Goal: Find specific page/section: Find specific page/section

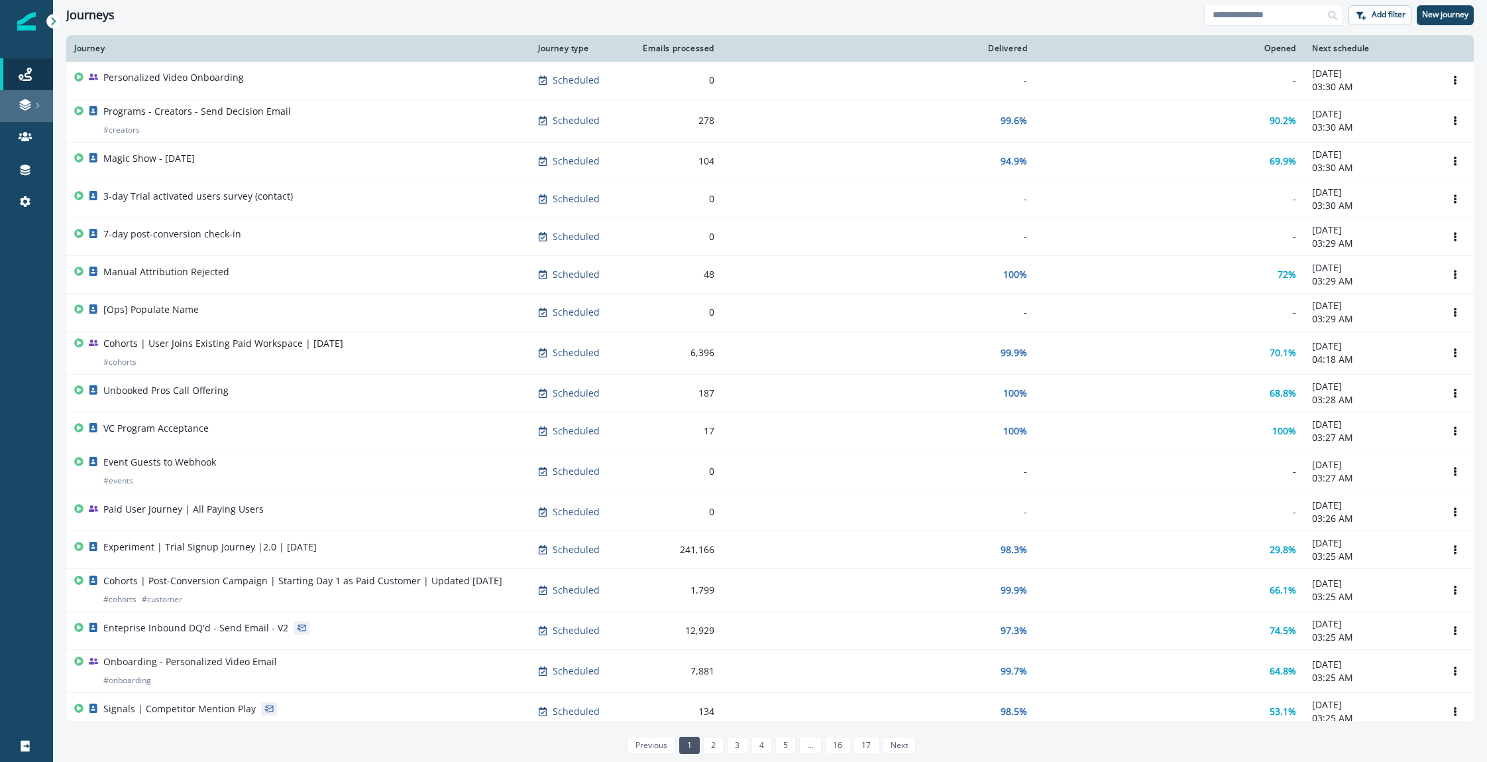
click at [17, 104] on div at bounding box center [26, 104] width 42 height 13
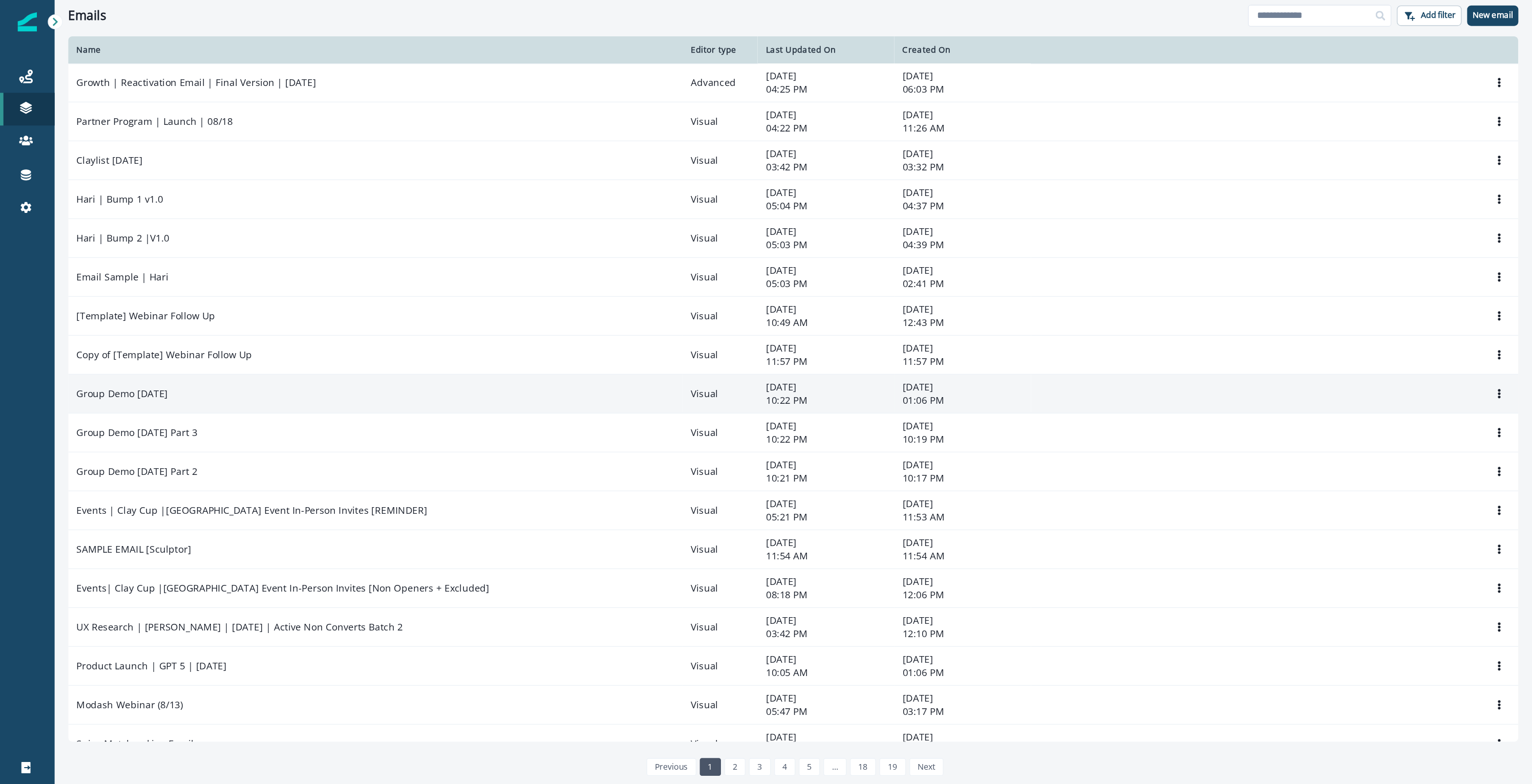
scroll to position [13, 0]
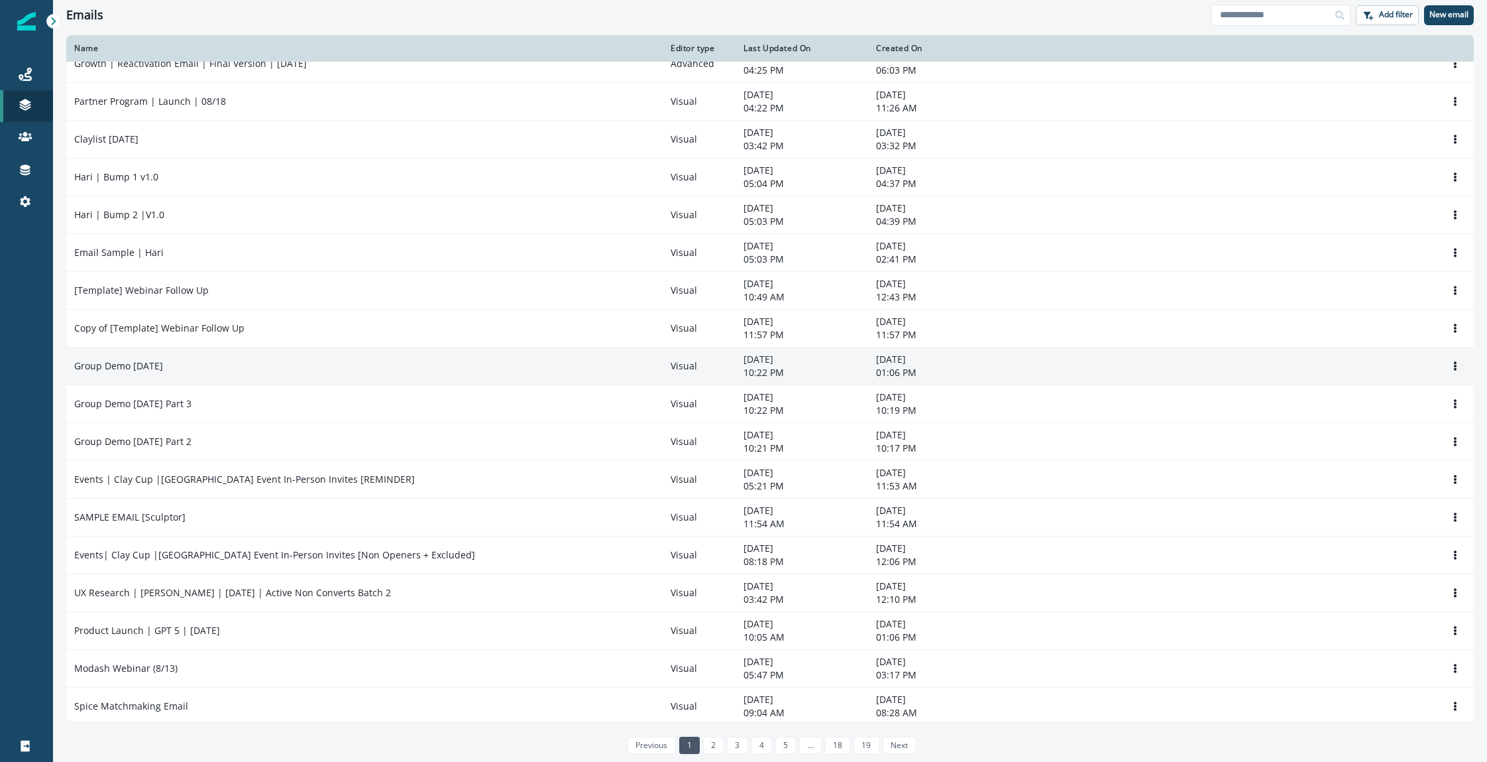
click at [248, 372] on td "Group Demo August 20th" at bounding box center [364, 366] width 597 height 38
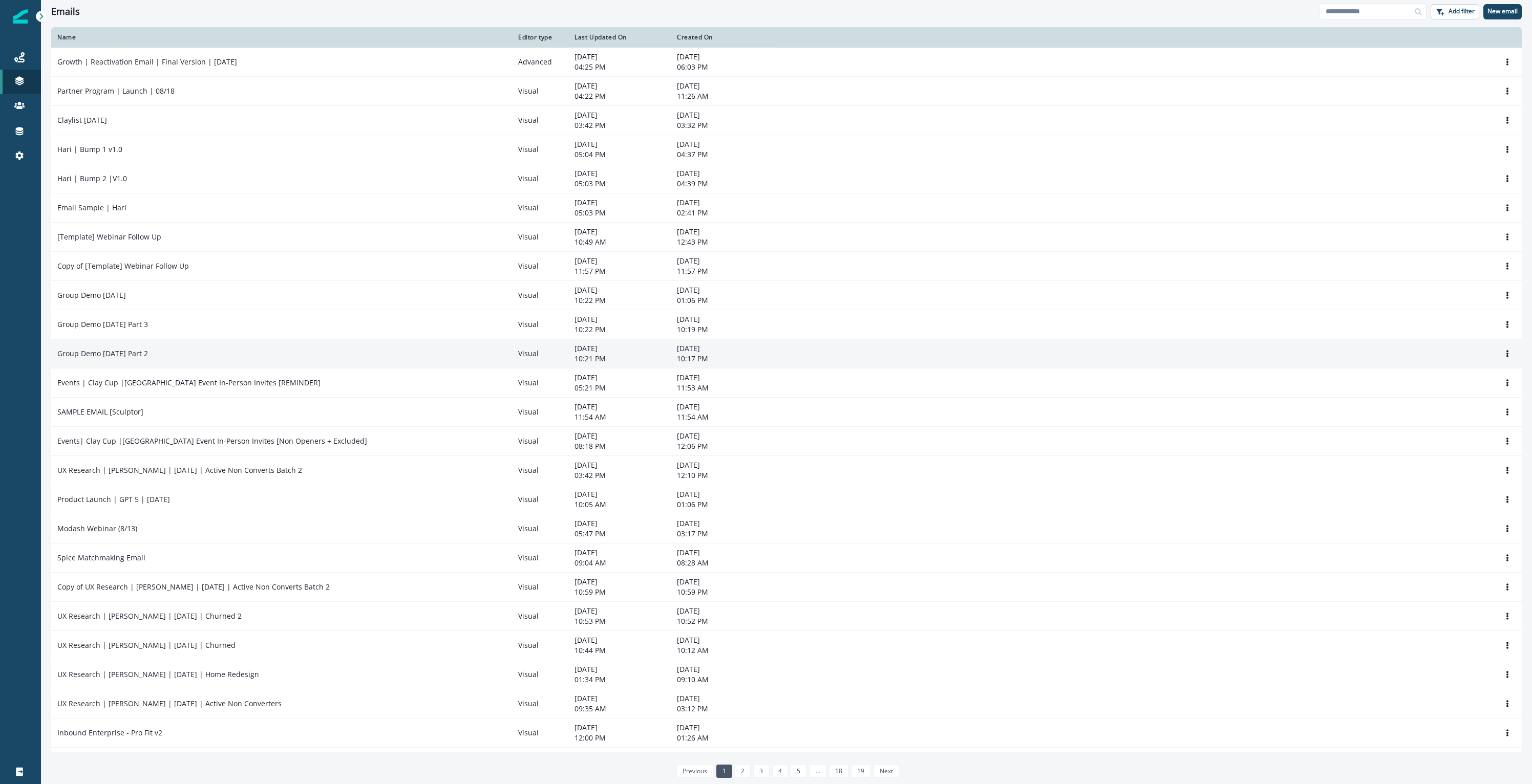
click at [149, 341] on td "Group Demo August 20th Part 2" at bounding box center [281, 354] width 461 height 29
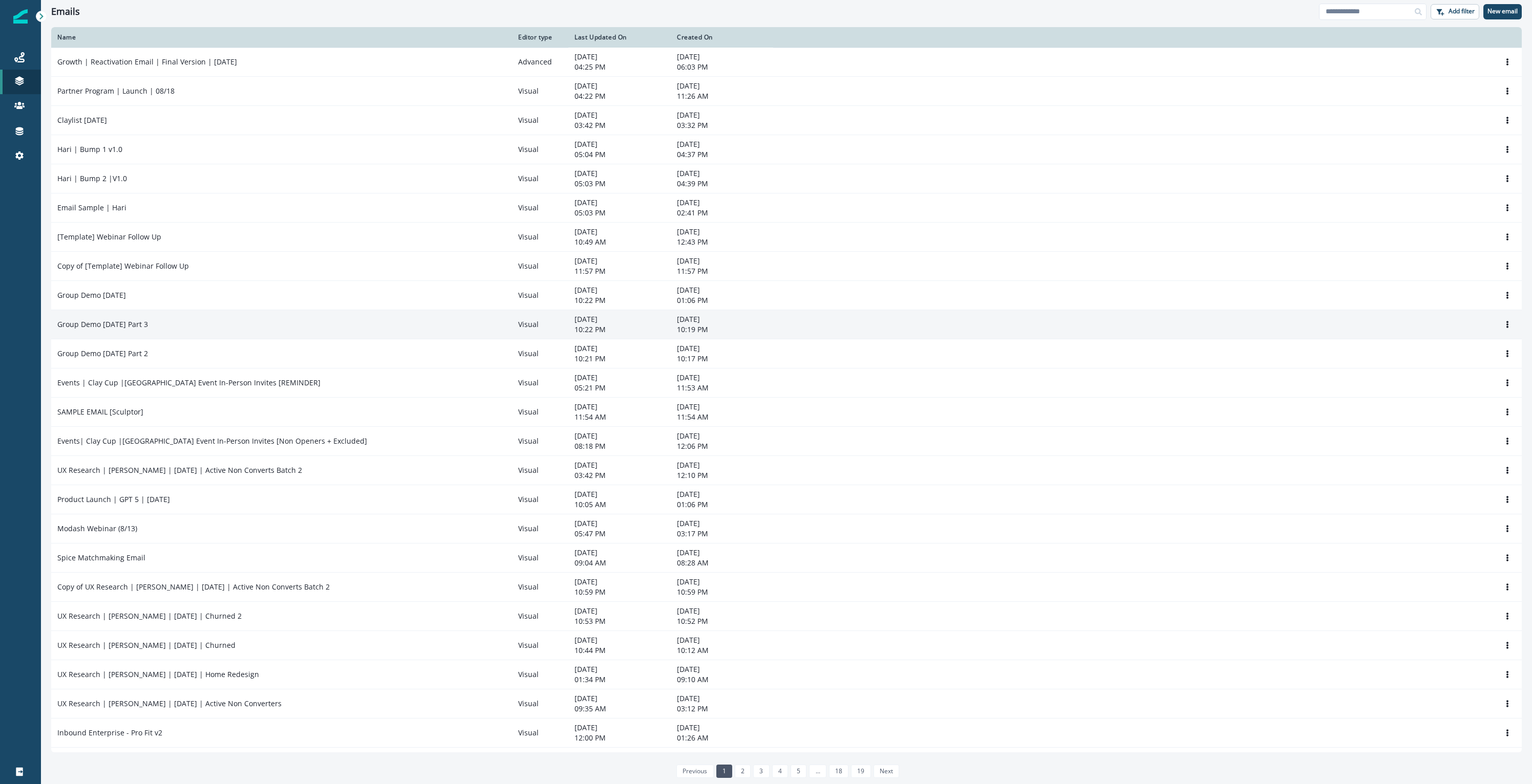
click at [148, 324] on p "Group Demo August 20th Part 3" at bounding box center [102, 324] width 90 height 10
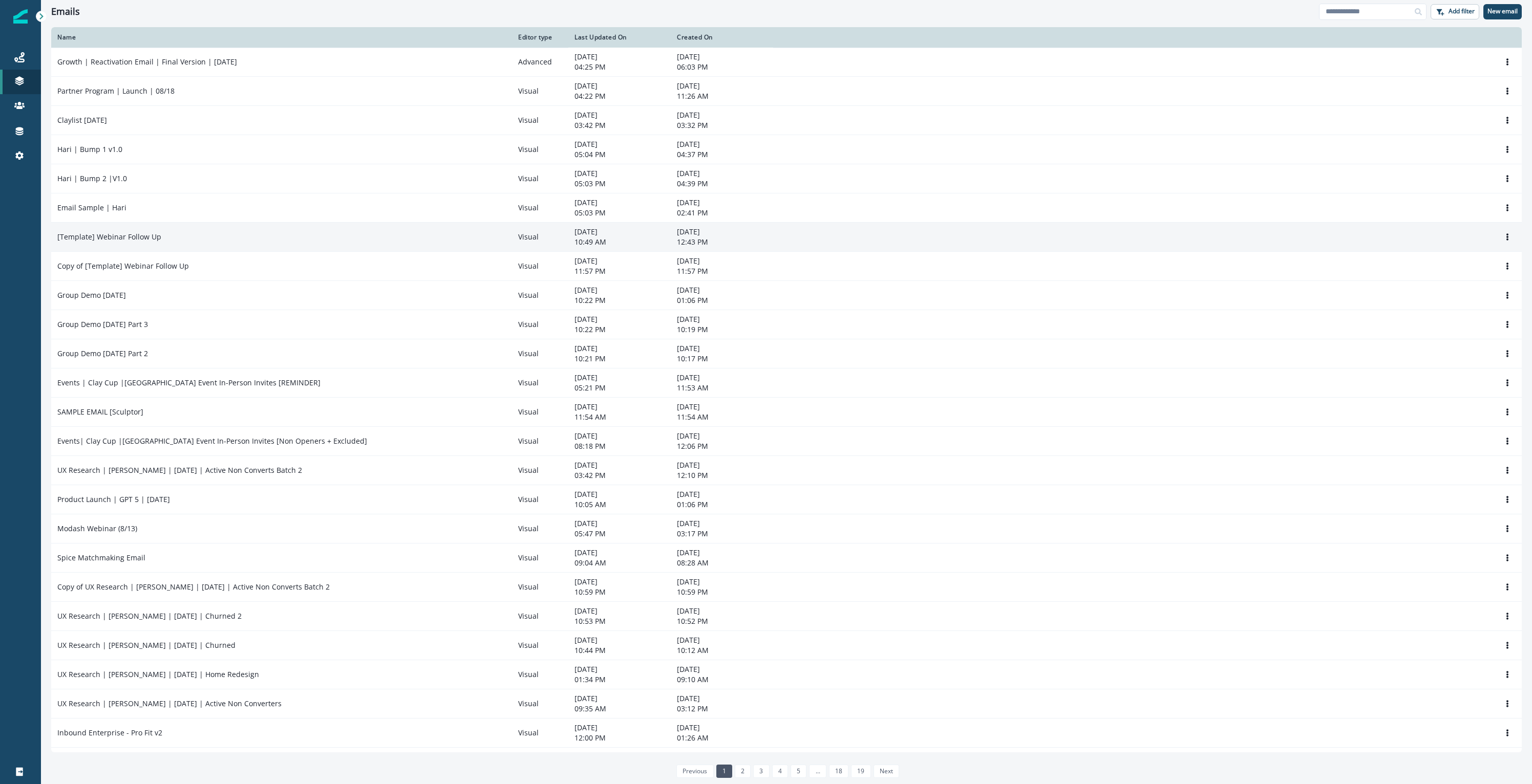
click at [180, 233] on div "[Template] Webinar Follow Up" at bounding box center [281, 236] width 449 height 10
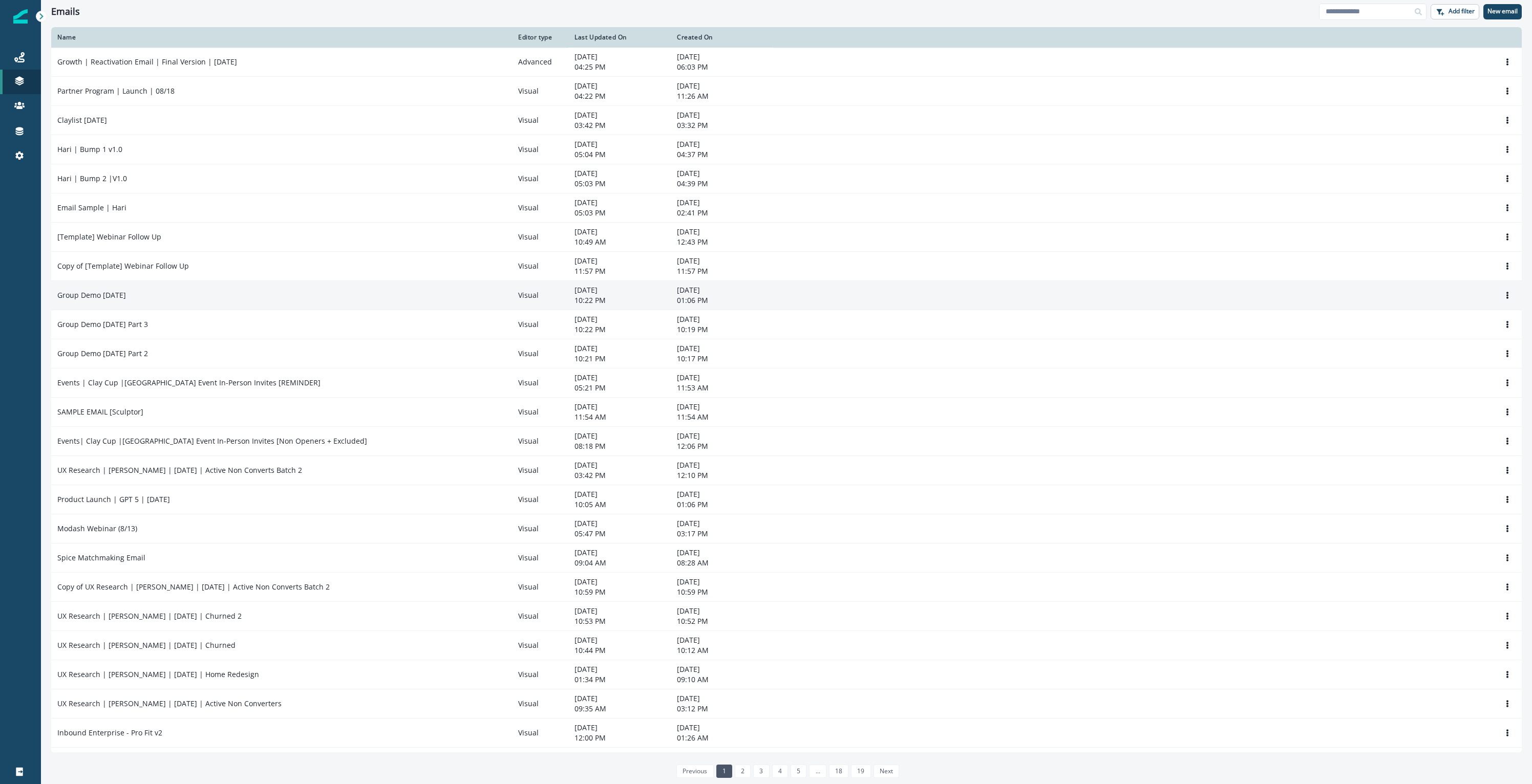
click at [311, 295] on div "Group Demo August 20th" at bounding box center [281, 295] width 449 height 10
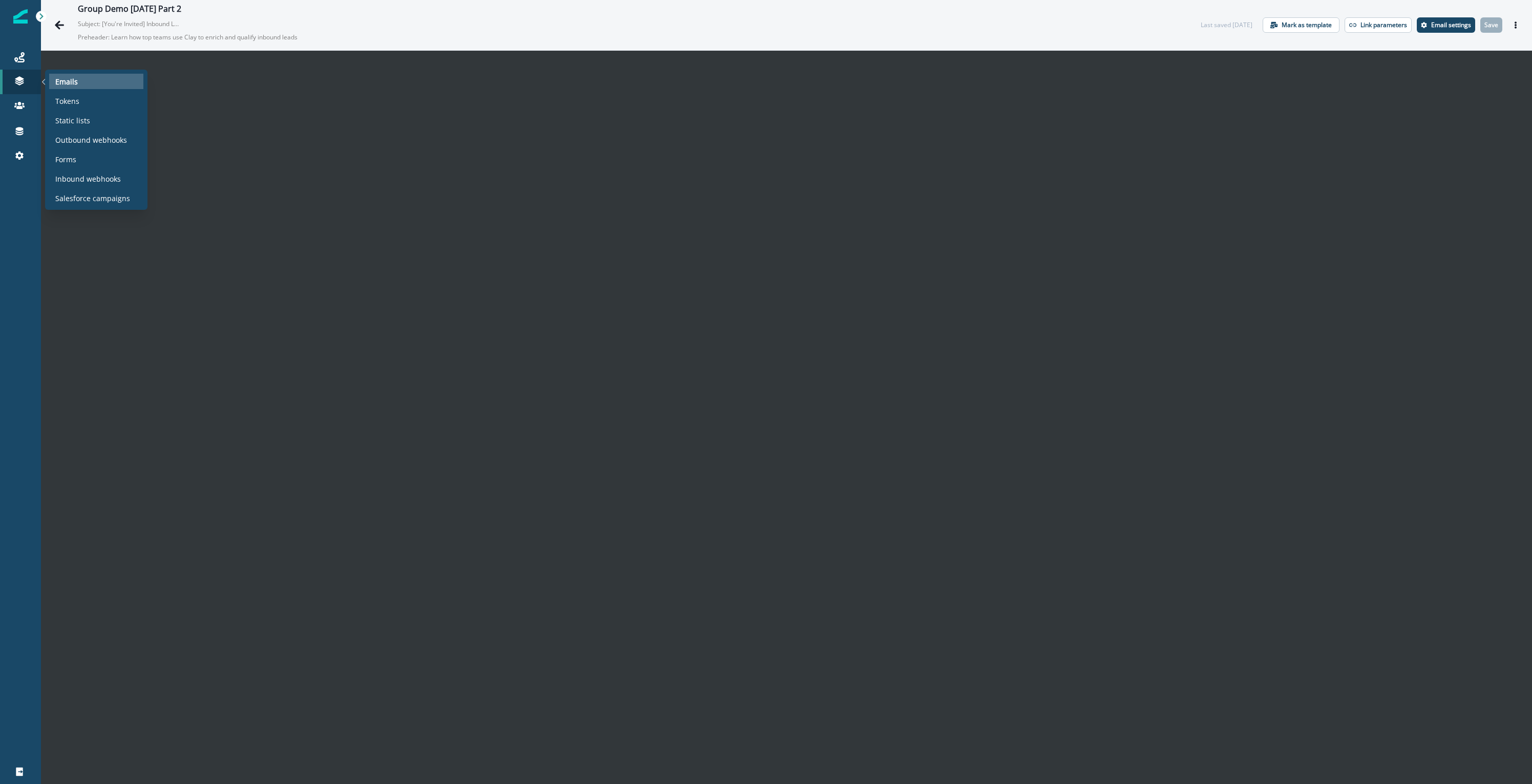
click at [78, 81] on div "Emails" at bounding box center [97, 81] width 94 height 15
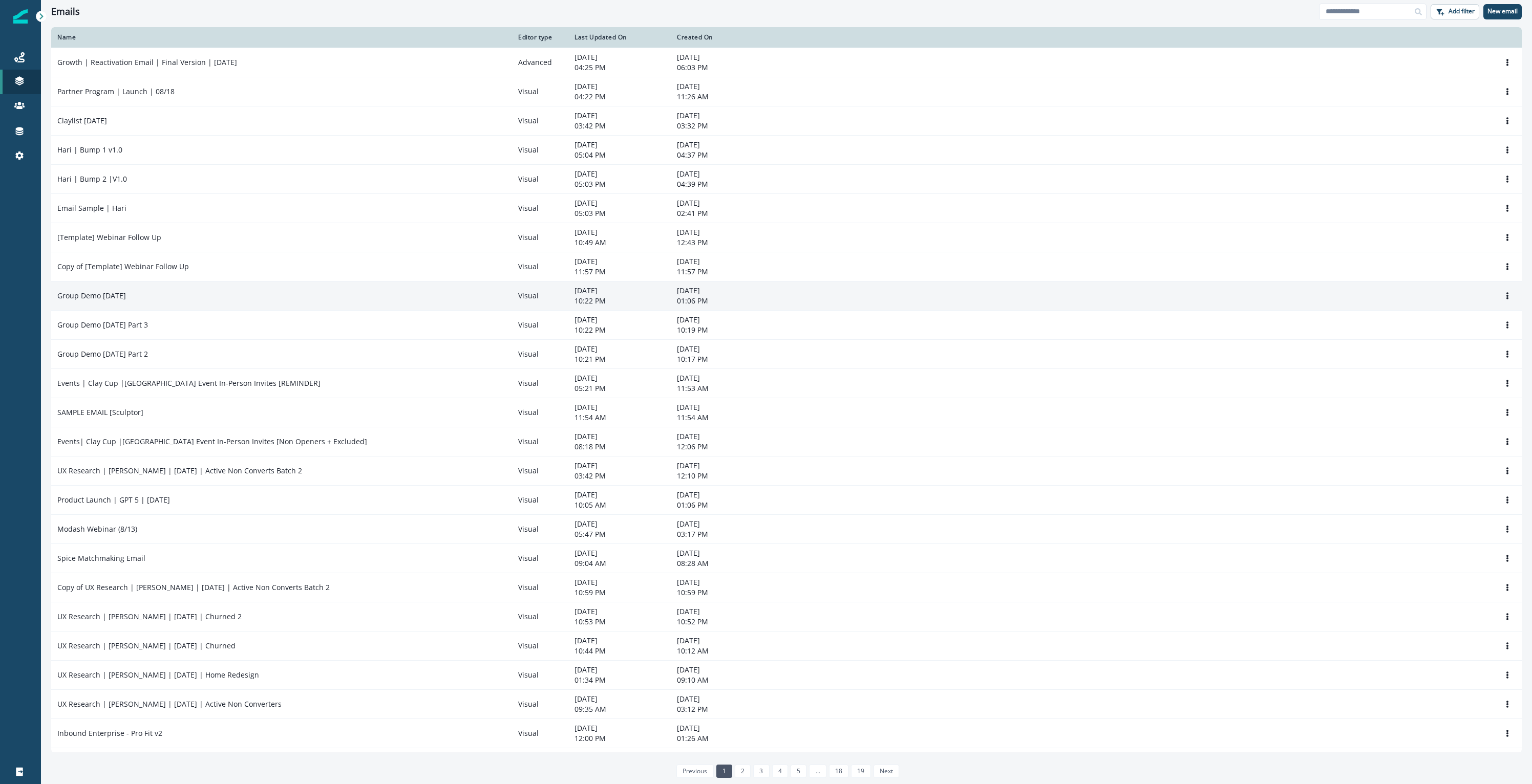
click at [216, 288] on td "Group Demo August 20th" at bounding box center [281, 296] width 461 height 29
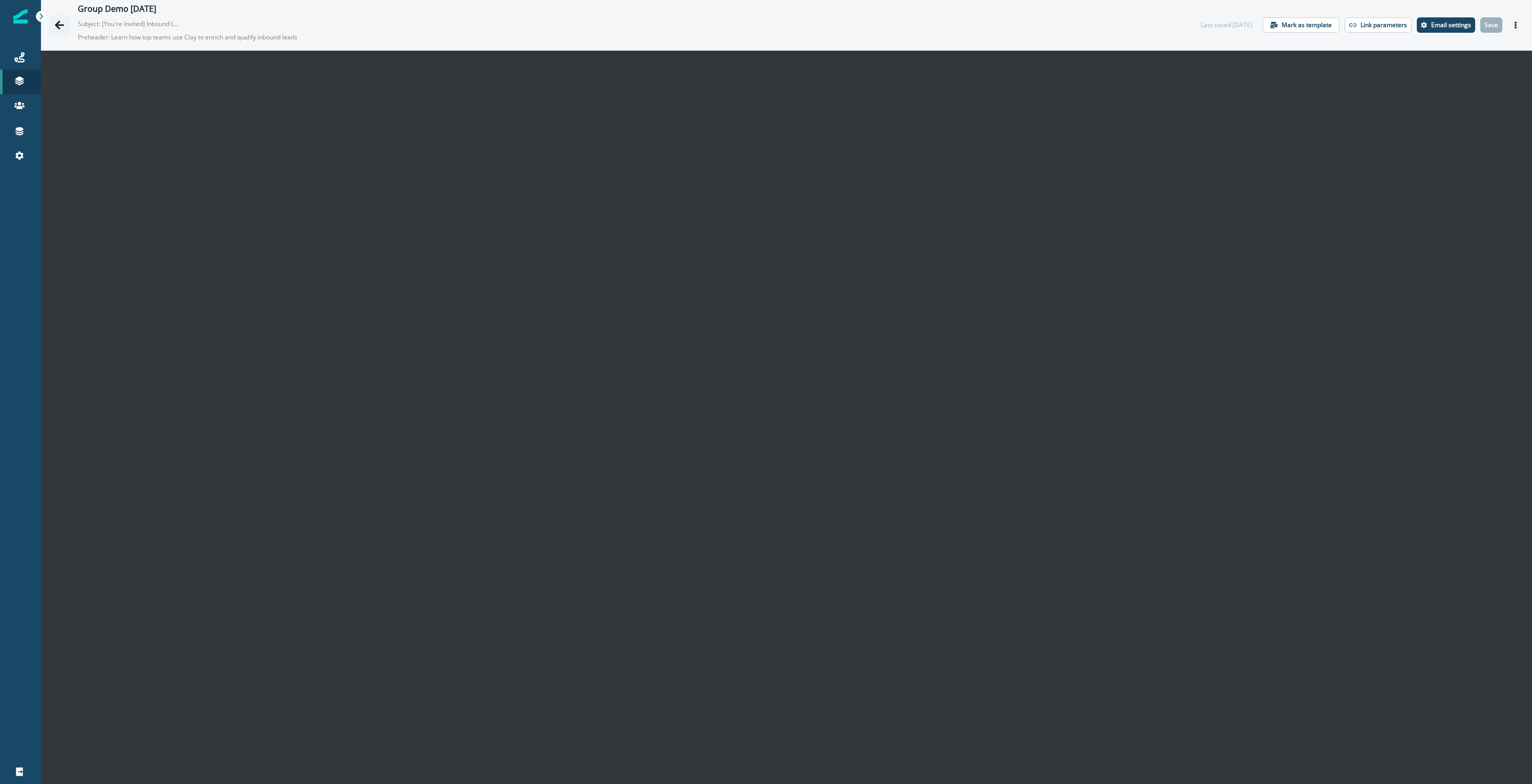
click at [62, 22] on icon "Go back" at bounding box center [59, 25] width 10 height 10
click at [68, 25] on button "Go back" at bounding box center [59, 25] width 21 height 21
click at [60, 25] on icon "Go back" at bounding box center [59, 25] width 9 height 8
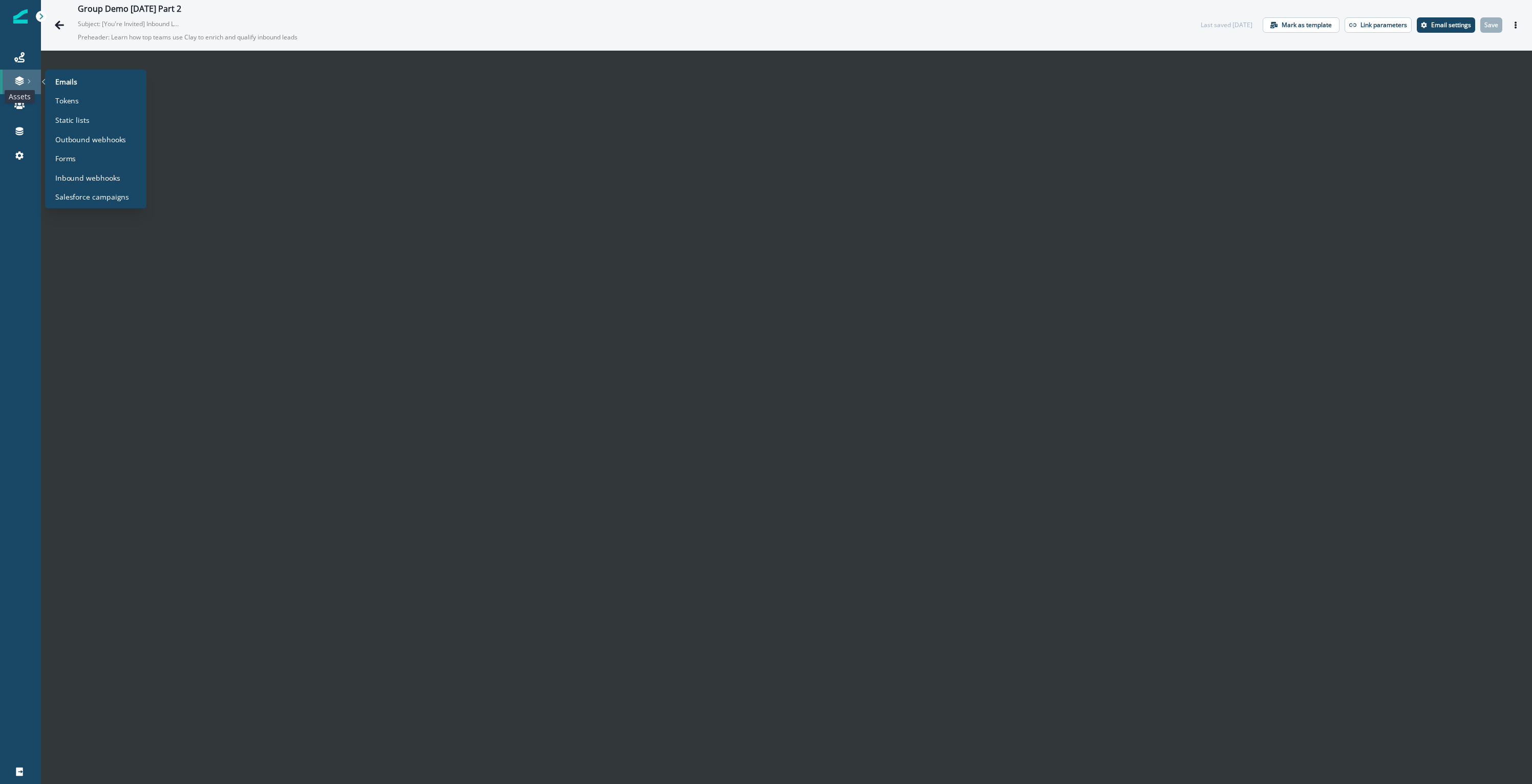
click at [18, 80] on icon at bounding box center [19, 80] width 10 height 10
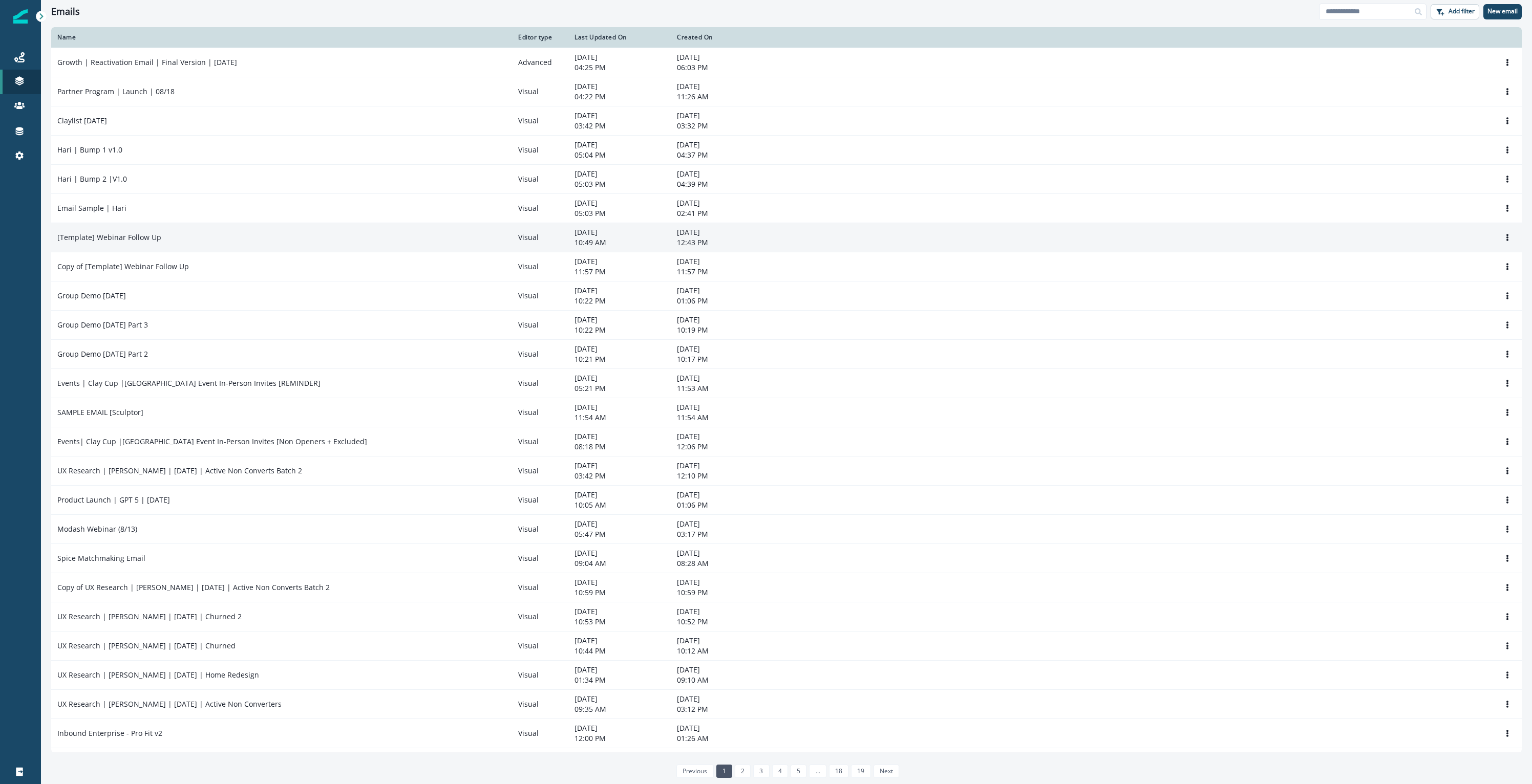
click at [171, 241] on div "[Template] Webinar Follow Up" at bounding box center [281, 237] width 449 height 10
